Goal: Task Accomplishment & Management: Complete application form

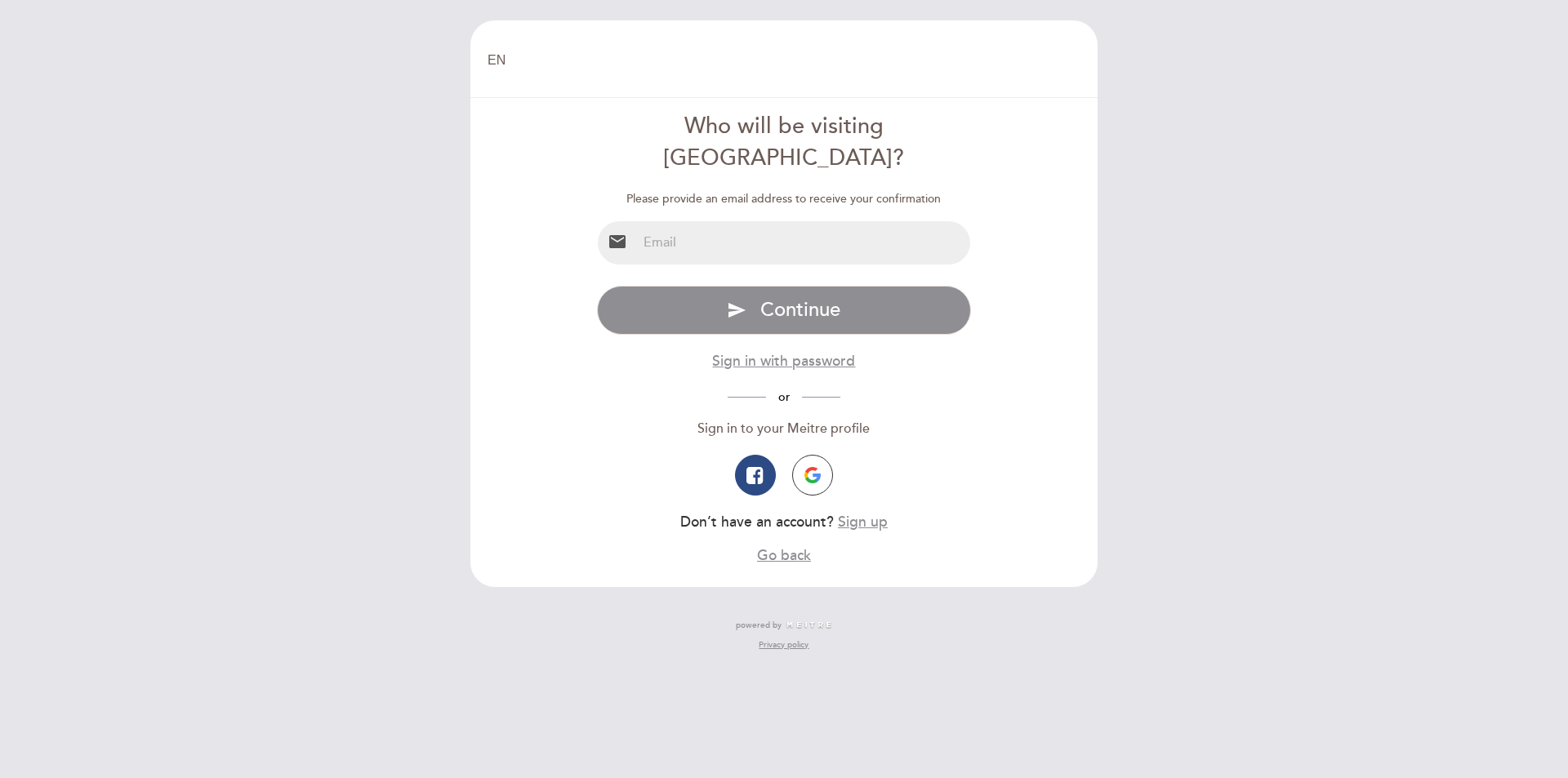
click at [751, 222] on input "email" at bounding box center [804, 243] width 334 height 44
type input "[EMAIL_ADDRESS][DOMAIN_NAME]"
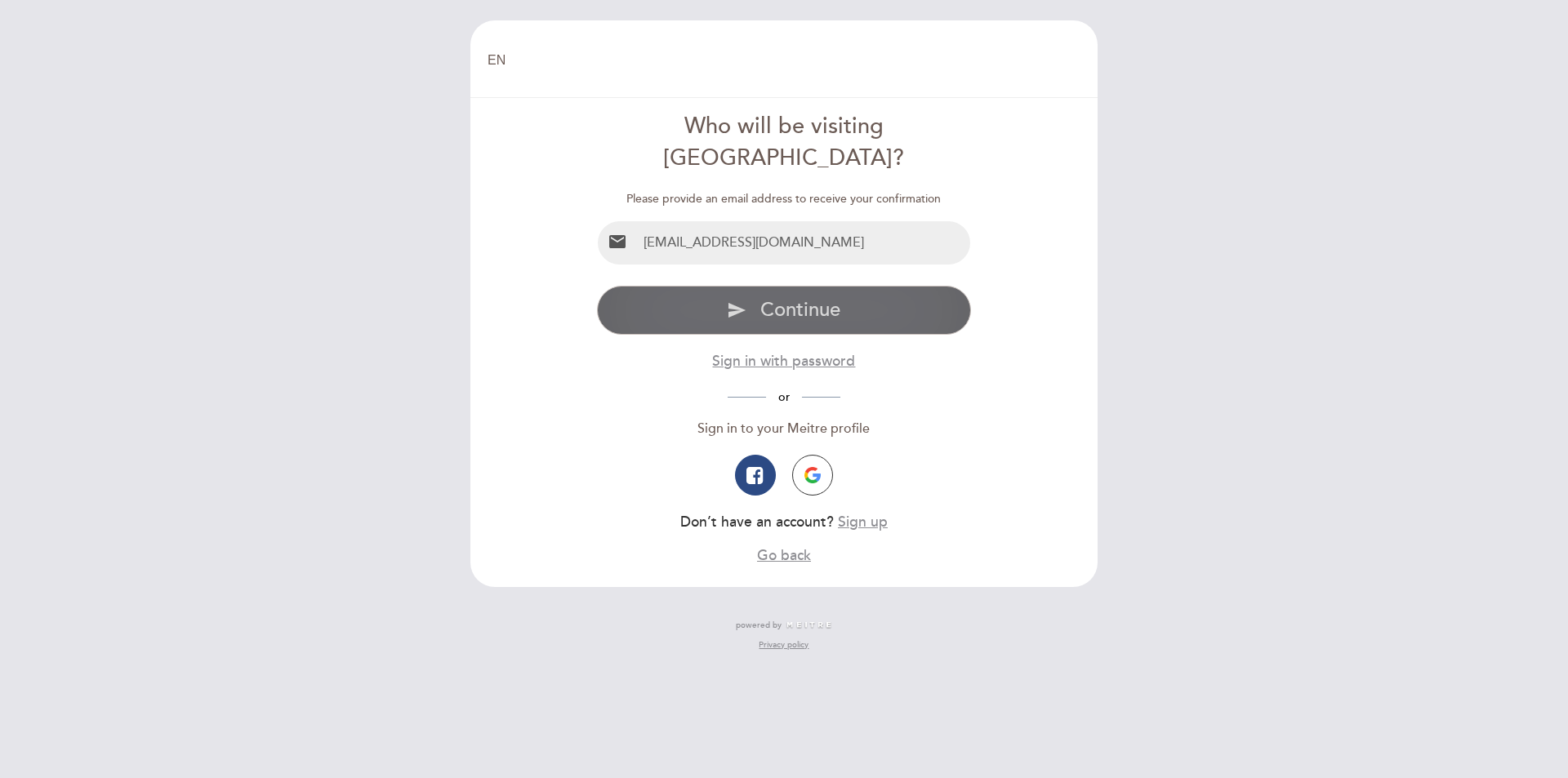
click at [782, 298] on span "Continue" at bounding box center [800, 310] width 80 height 24
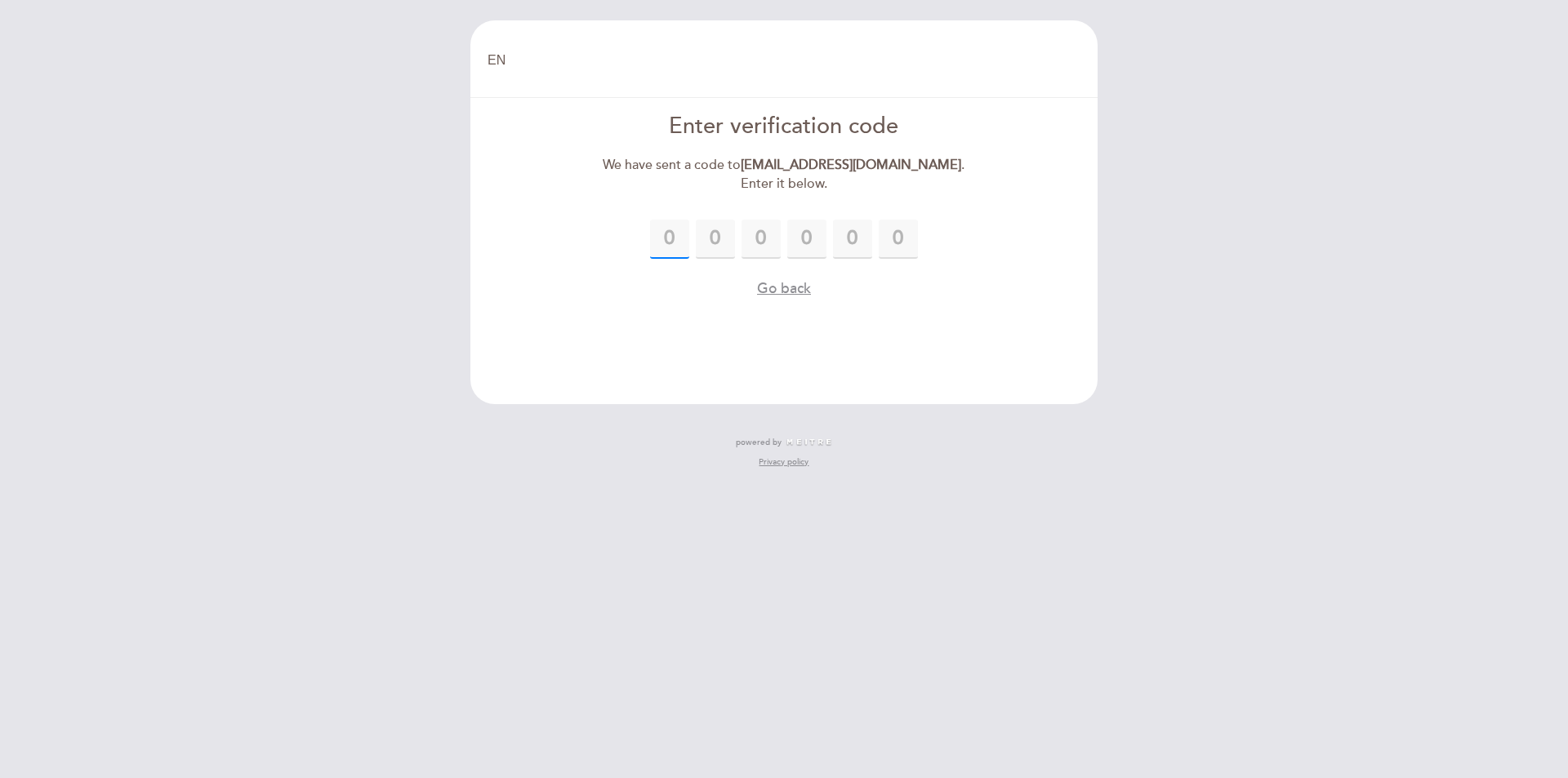
click at [668, 241] on input "text" at bounding box center [669, 239] width 39 height 39
type input "5"
type input "3"
type input "7"
type input "2"
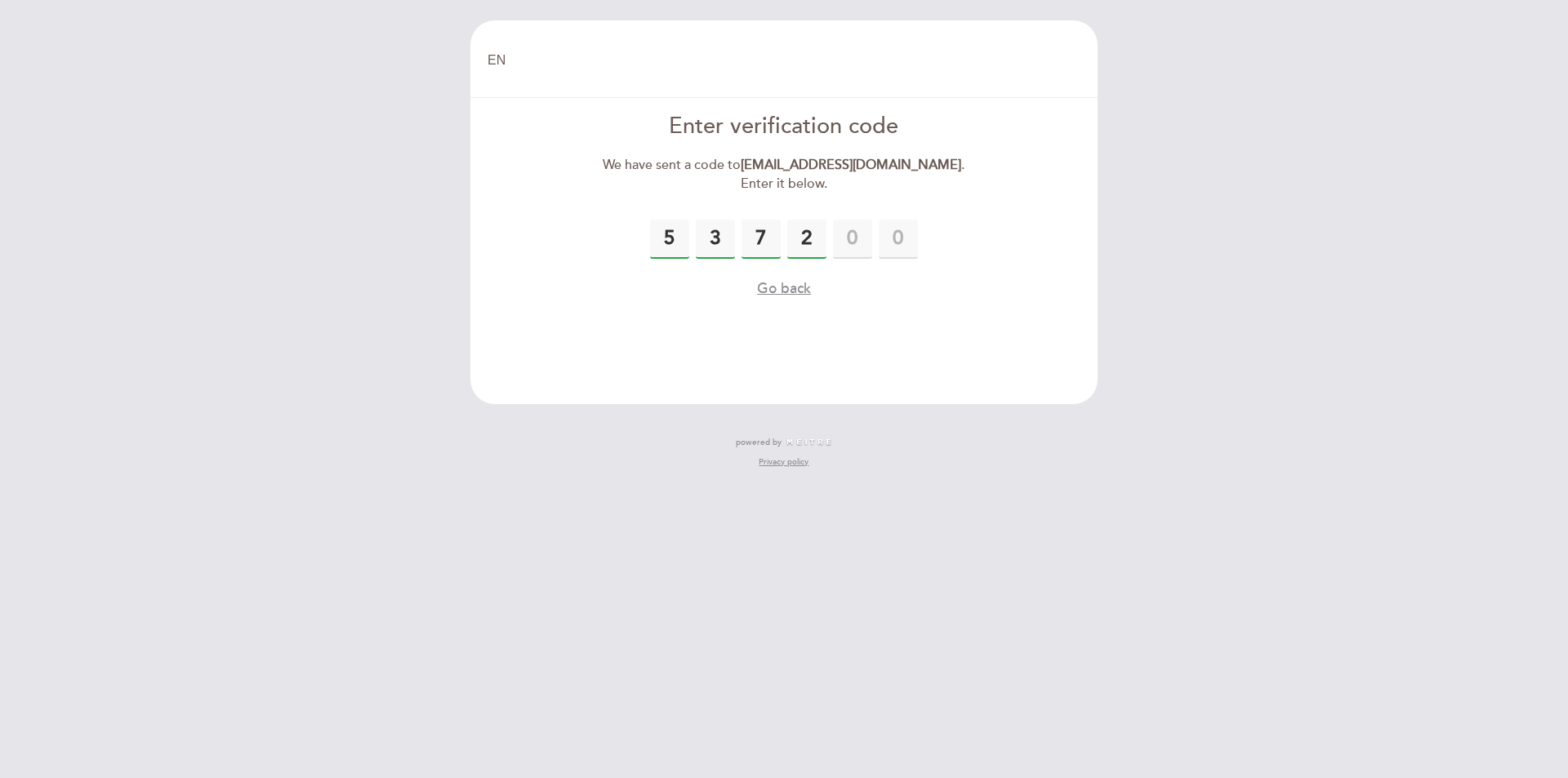
click at [718, 249] on input "3" at bounding box center [715, 239] width 39 height 39
type input "7"
type input "2"
type input "6"
type input "3"
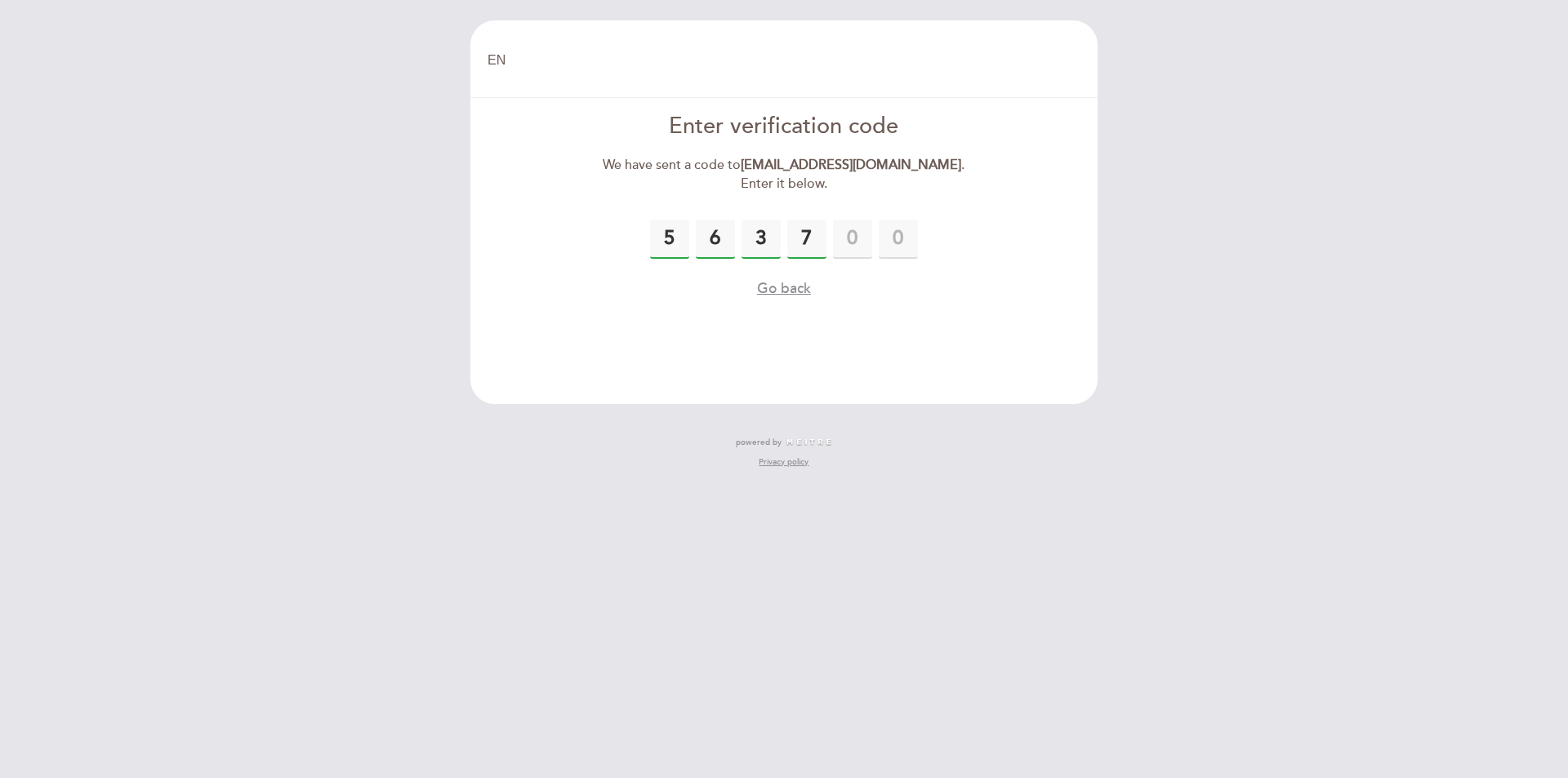
type input "7"
type input "2"
type input "1"
